Goal: Information Seeking & Learning: Learn about a topic

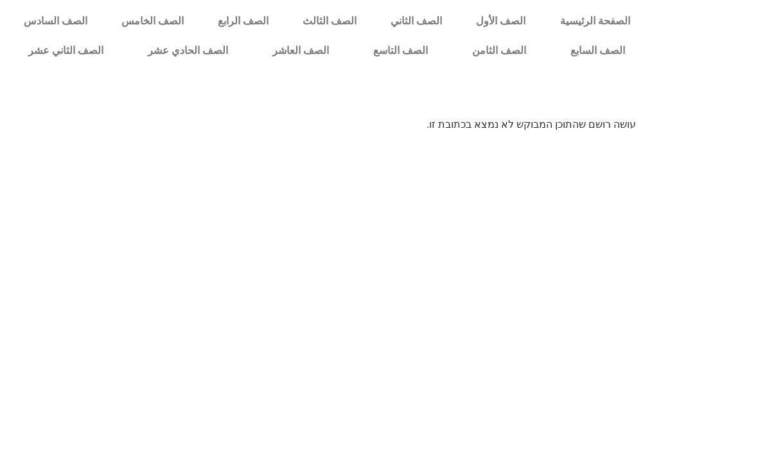
click at [298, 52] on link "الصف العاشر" at bounding box center [300, 51] width 101 height 30
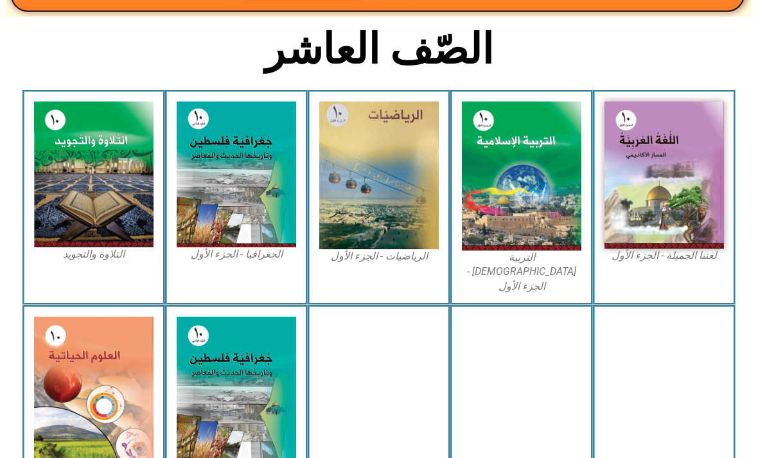
scroll to position [297, 0]
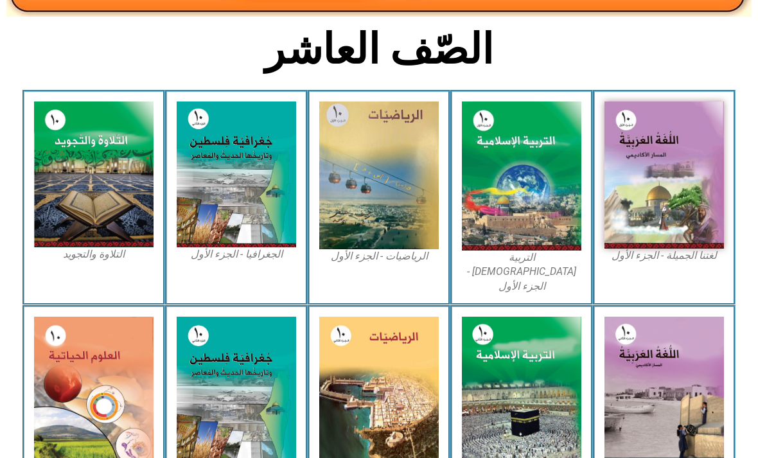
click at [77, 340] on img at bounding box center [93, 391] width 119 height 148
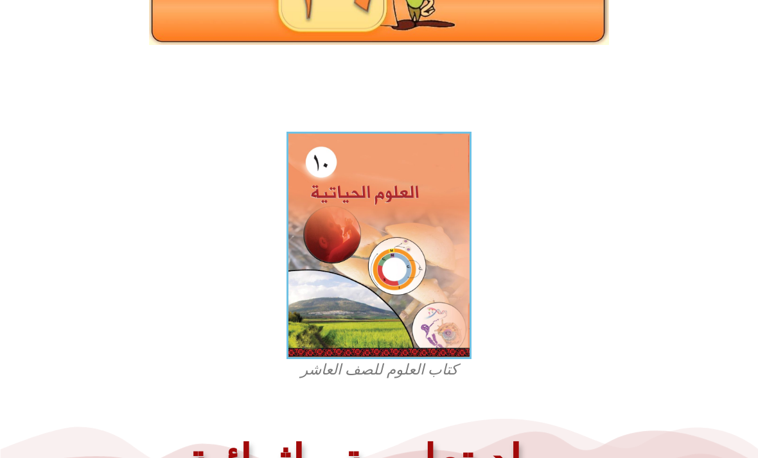
scroll to position [248, 0]
click at [395, 284] on img at bounding box center [378, 245] width 185 height 227
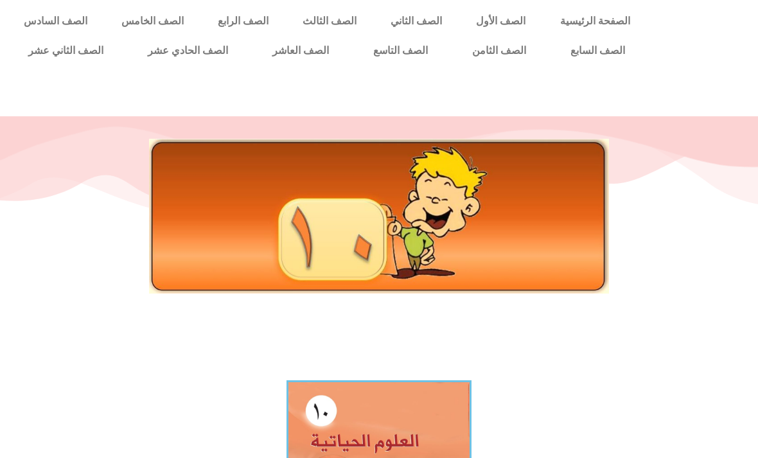
scroll to position [519, 0]
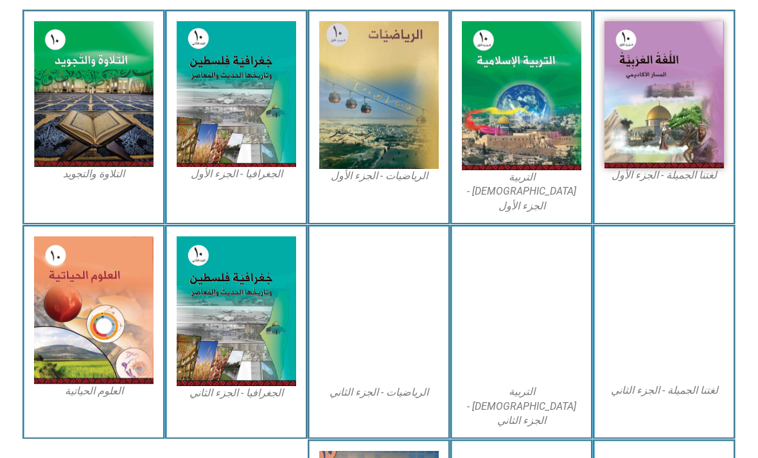
scroll to position [377, 0]
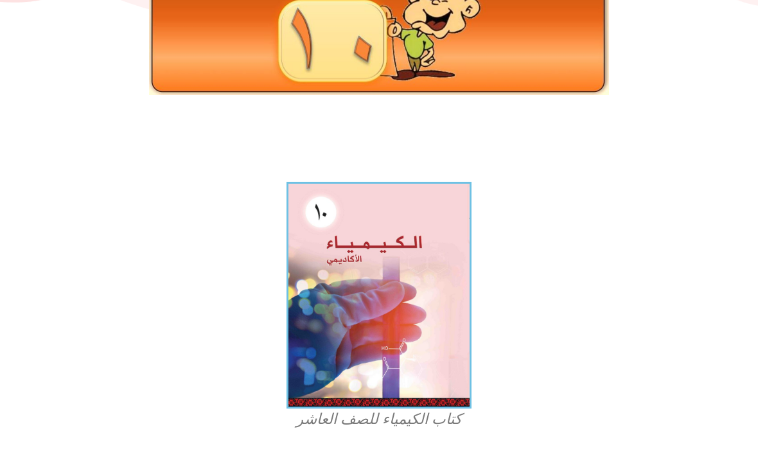
scroll to position [195, 0]
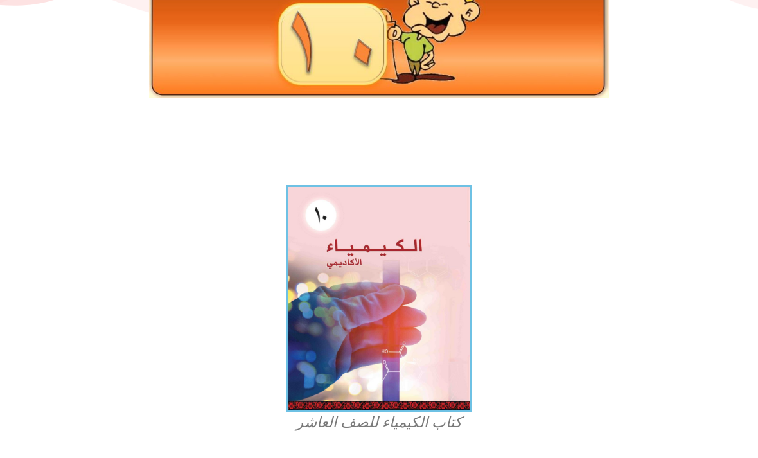
click at [404, 275] on img at bounding box center [378, 298] width 185 height 227
